Goal: Check status: Check status

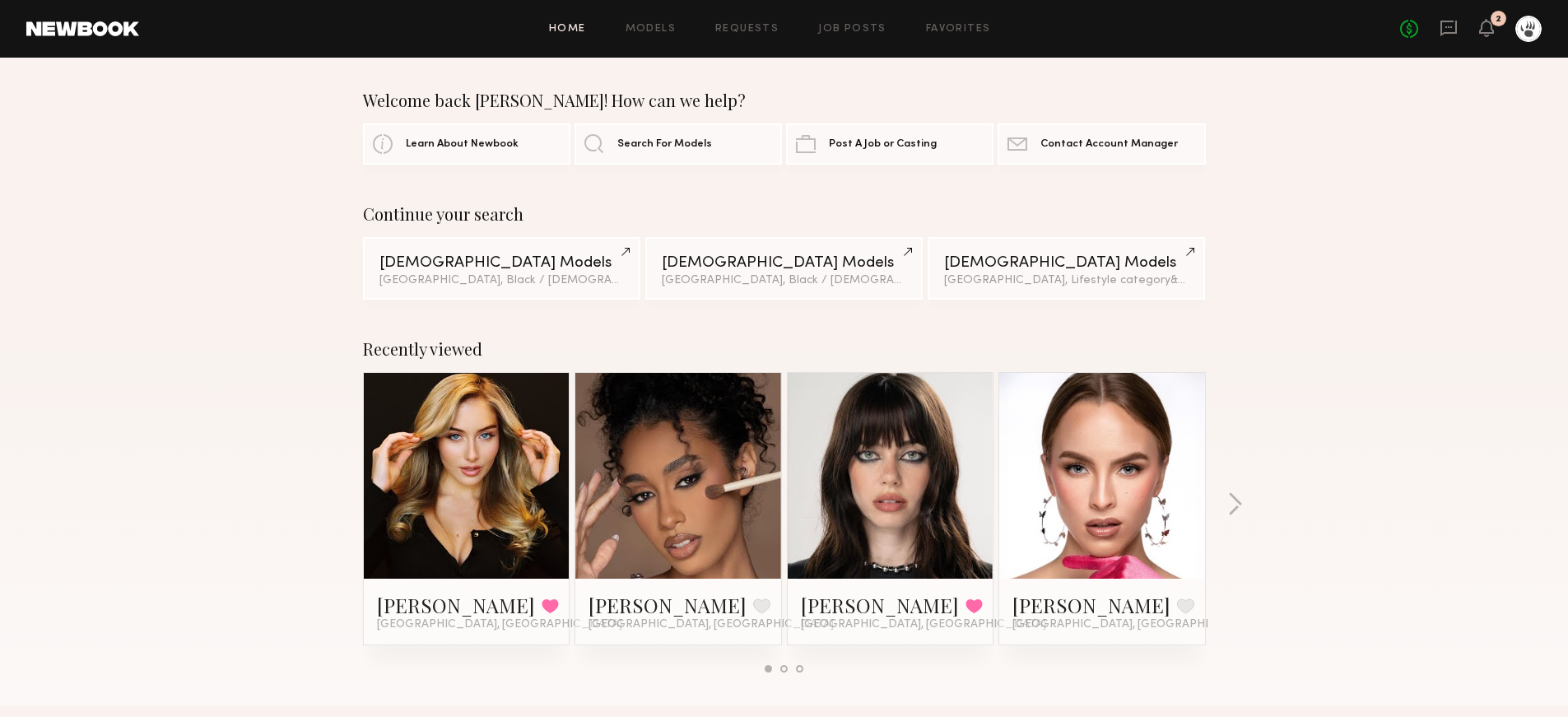
click at [1476, 21] on div "No fees up to $5,000 2" at bounding box center [1471, 28] width 142 height 26
click at [1479, 22] on icon at bounding box center [1486, 28] width 15 height 18
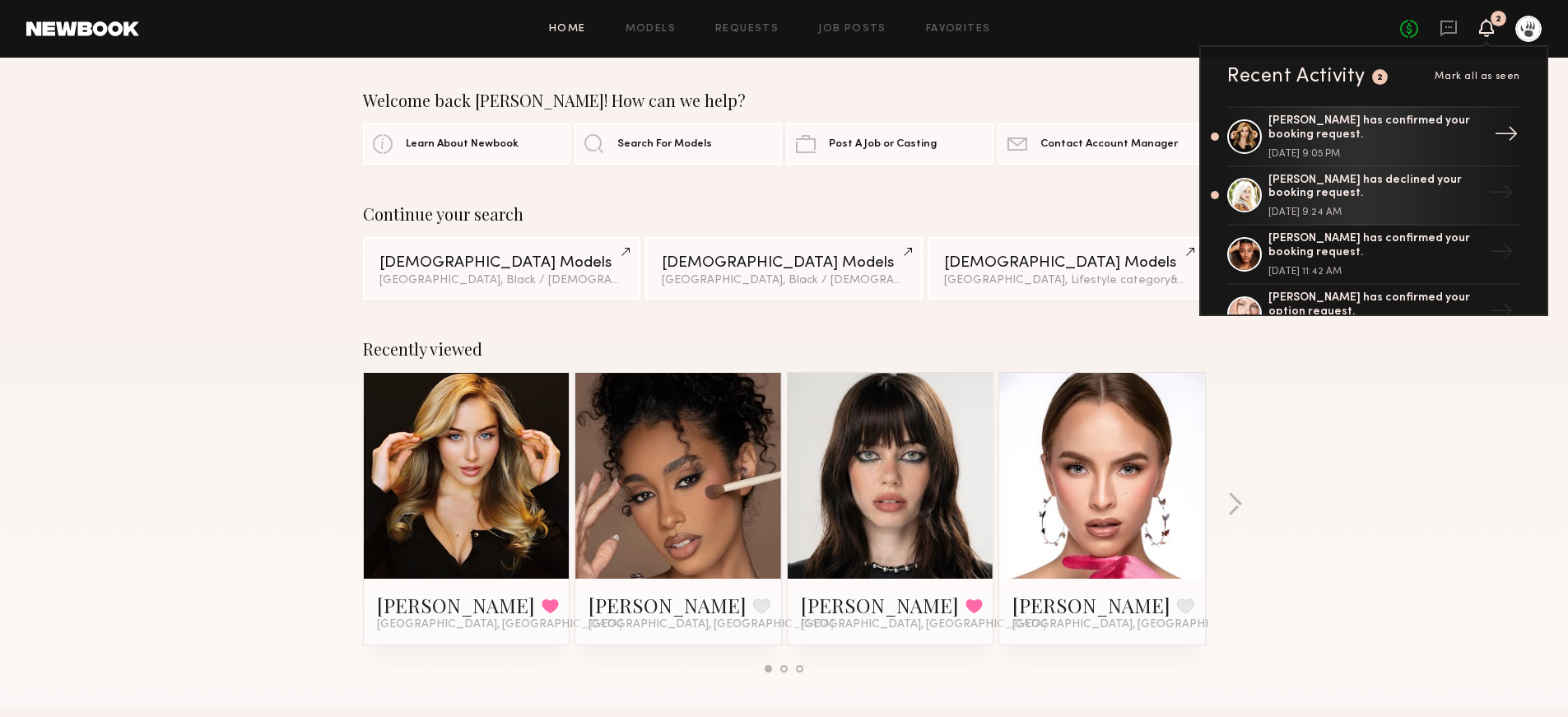
click at [1392, 128] on div "[PERSON_NAME] has confirmed your booking request." at bounding box center [1375, 128] width 214 height 28
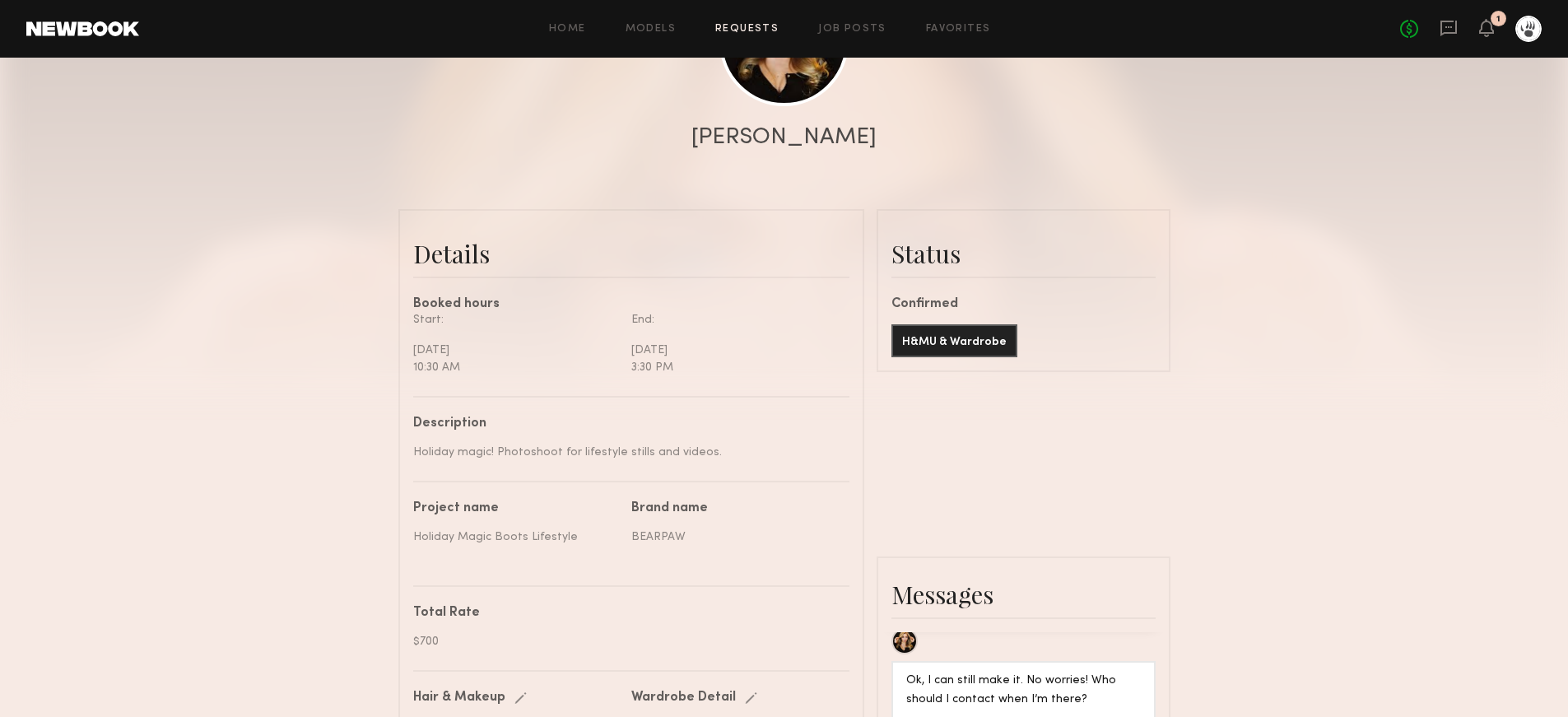
scroll to position [262, 0]
drag, startPoint x: 833, startPoint y: 139, endPoint x: 726, endPoint y: 135, distance: 107.1
click at [726, 135] on div "[PERSON_NAME]" at bounding box center [784, 136] width 1568 height 23
copy div "[PERSON_NAME]"
click at [1508, 27] on div "No fees up to $5,000 1" at bounding box center [1471, 28] width 142 height 26
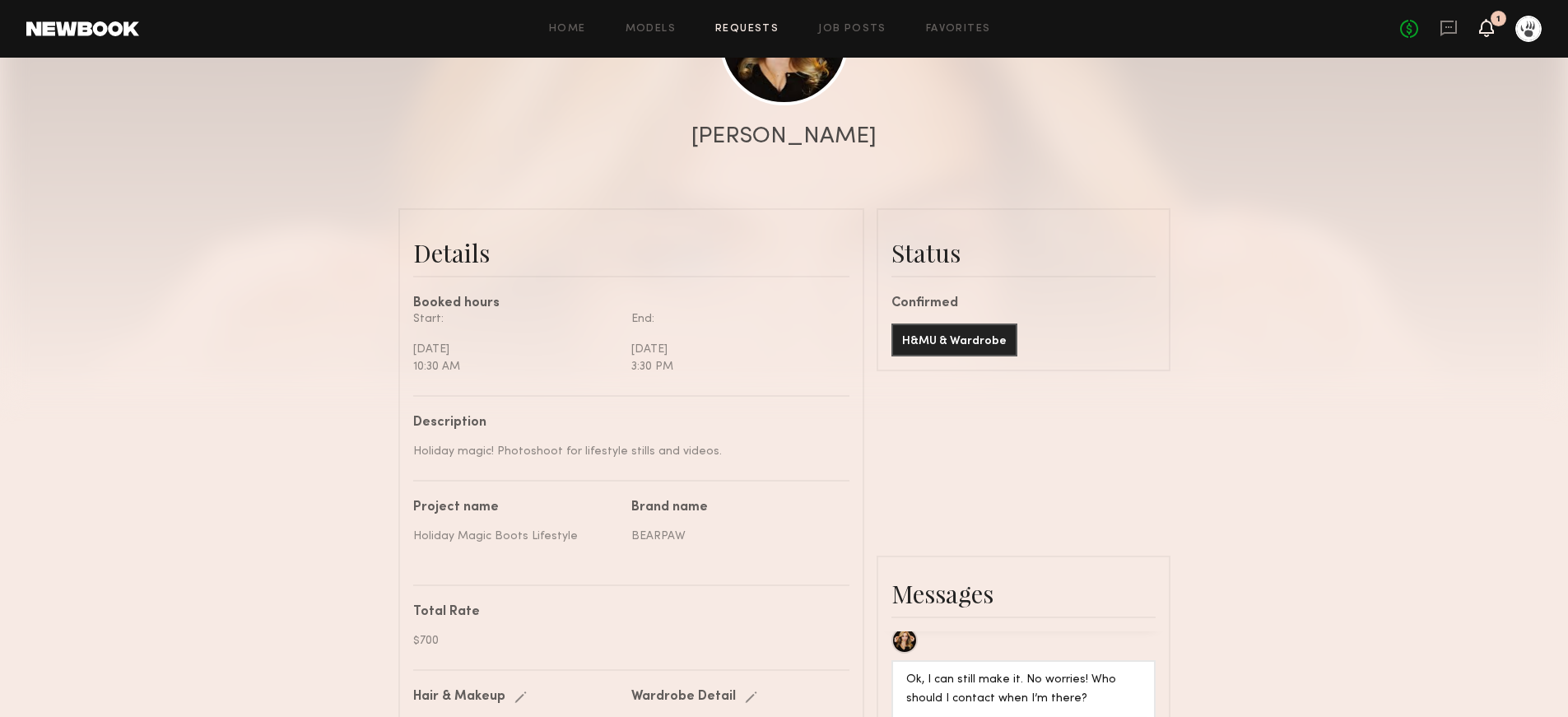
click at [1491, 30] on icon at bounding box center [1486, 27] width 13 height 12
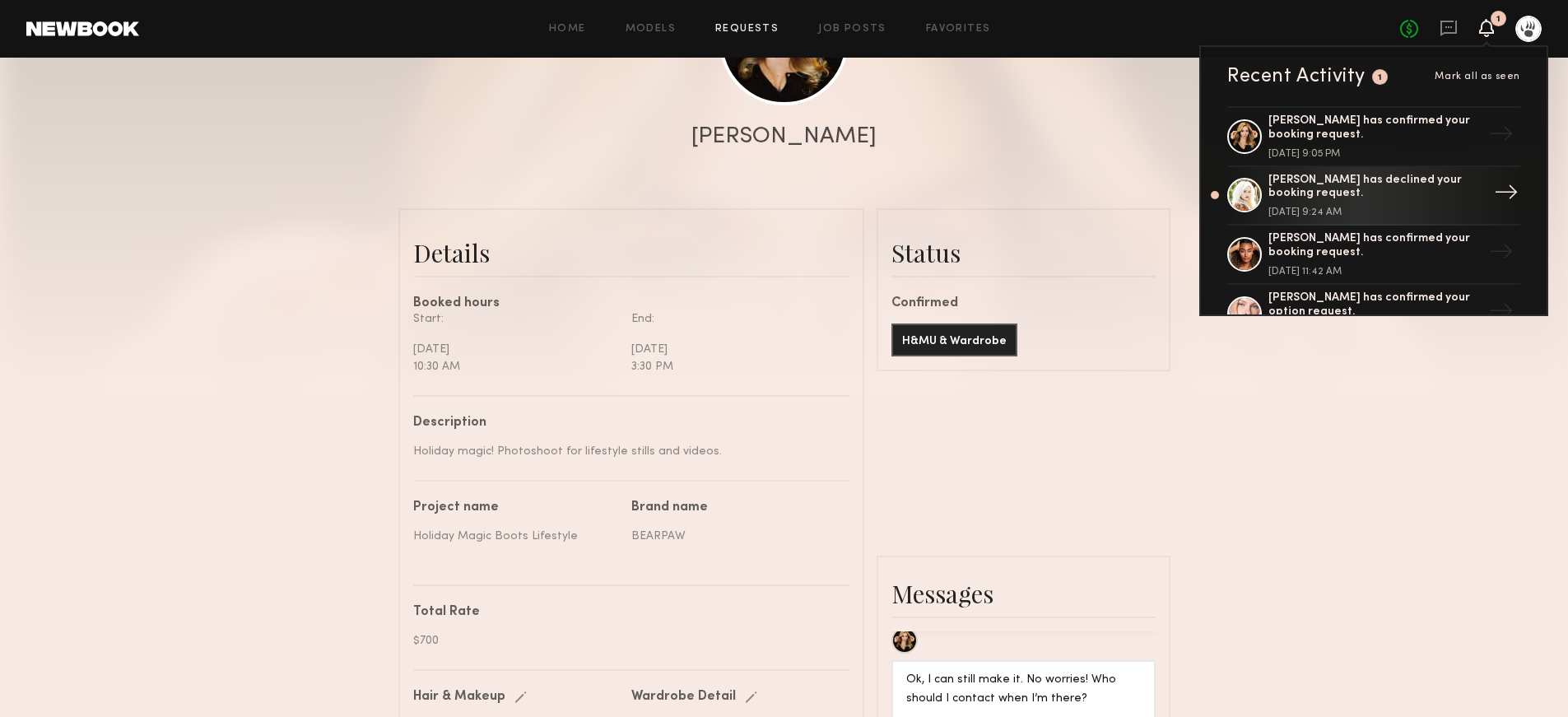
click at [1366, 186] on div "[PERSON_NAME] has declined your booking request." at bounding box center [1375, 187] width 214 height 28
